Goal: Task Accomplishment & Management: Use online tool/utility

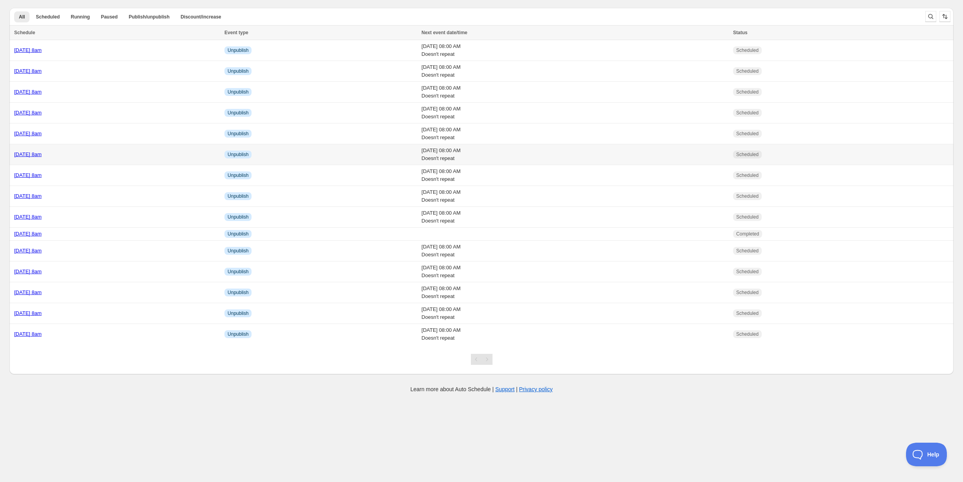
click at [46, 156] on div "[DATE] 8am" at bounding box center [117, 155] width 206 height 8
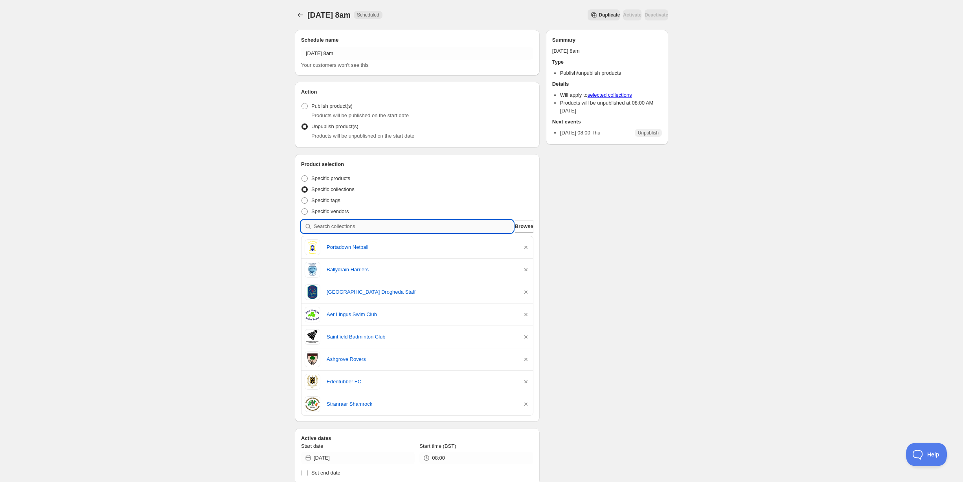
click at [351, 224] on input "search" at bounding box center [414, 226] width 200 height 13
type input "k"
